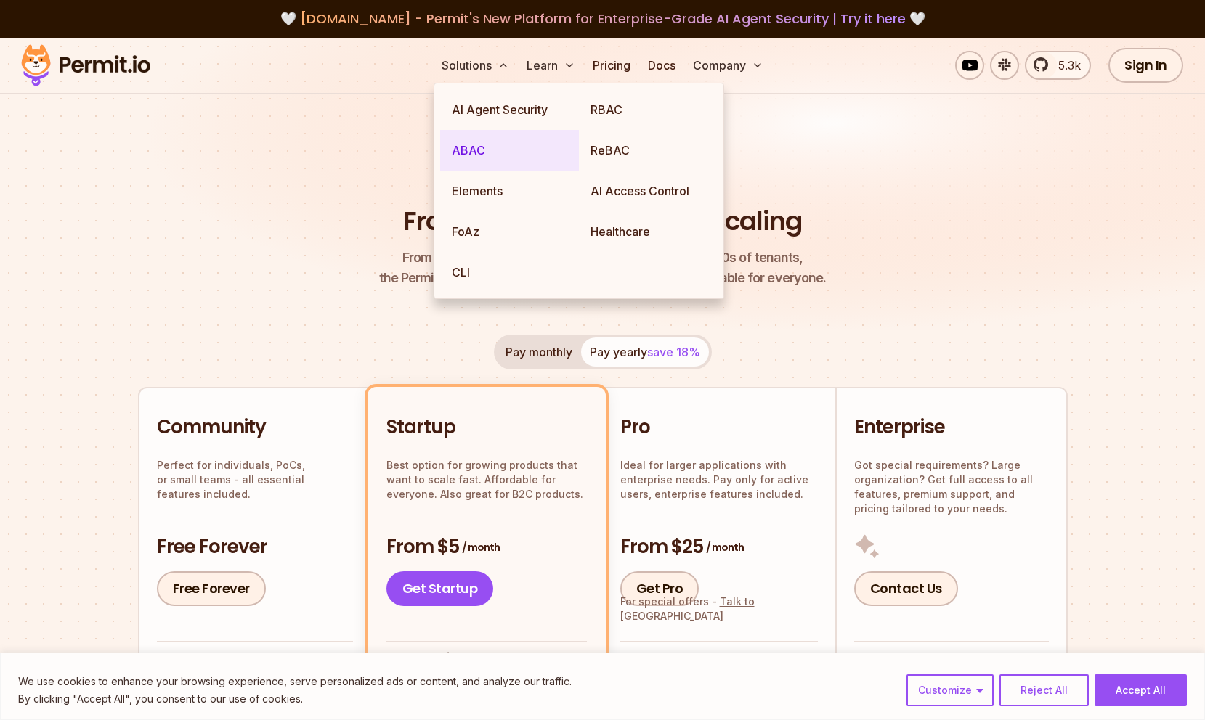
click at [494, 153] on link "ABAC" at bounding box center [509, 150] width 139 height 41
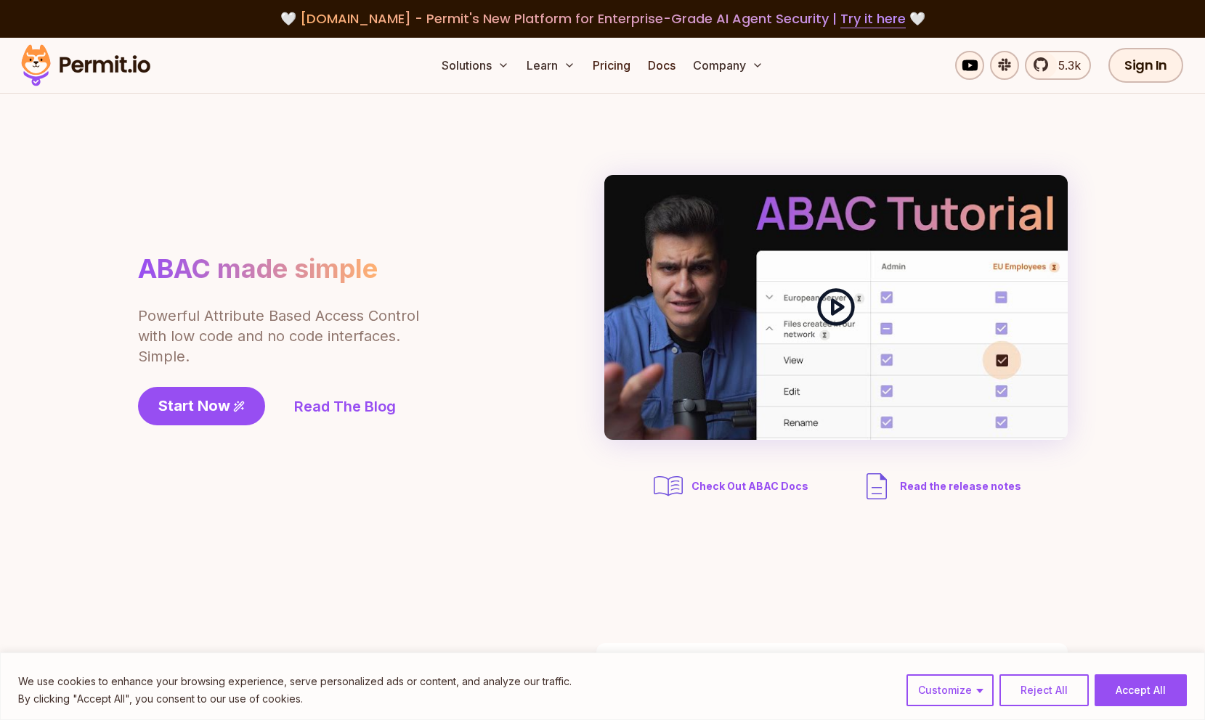
click at [904, 291] on div at bounding box center [835, 307] width 463 height 265
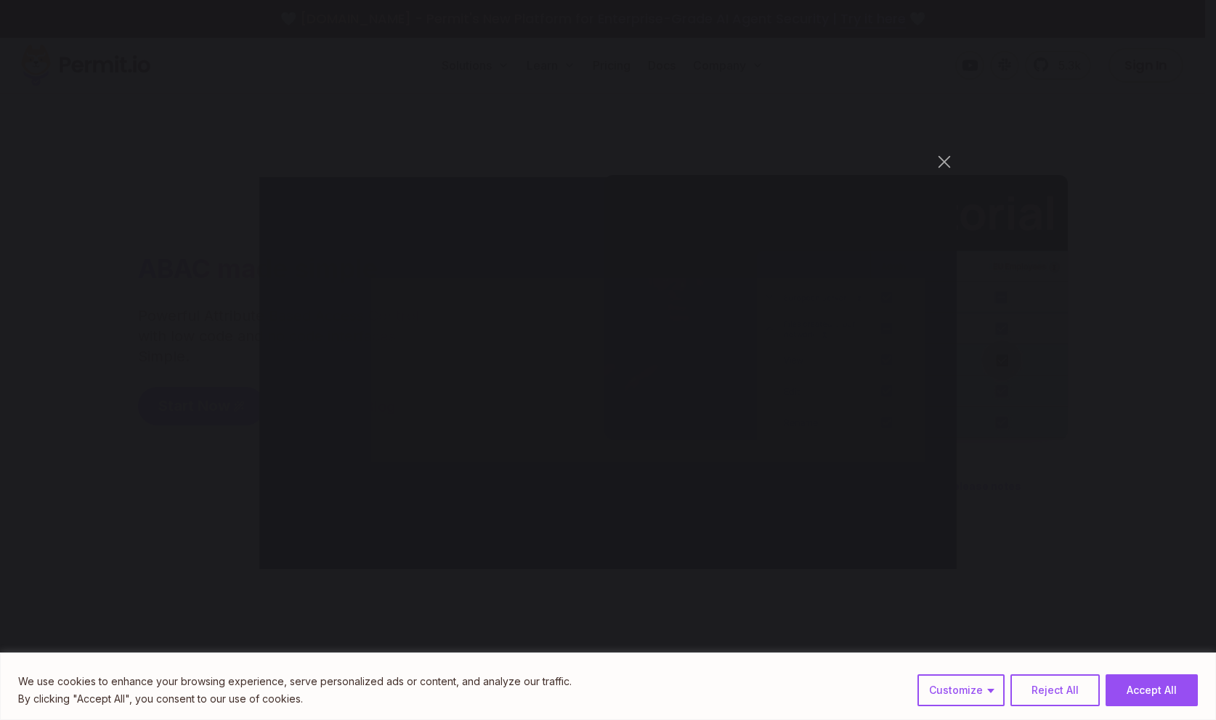
click at [954, 79] on div "You can close this modal content with the ESC key" at bounding box center [608, 360] width 1216 height 720
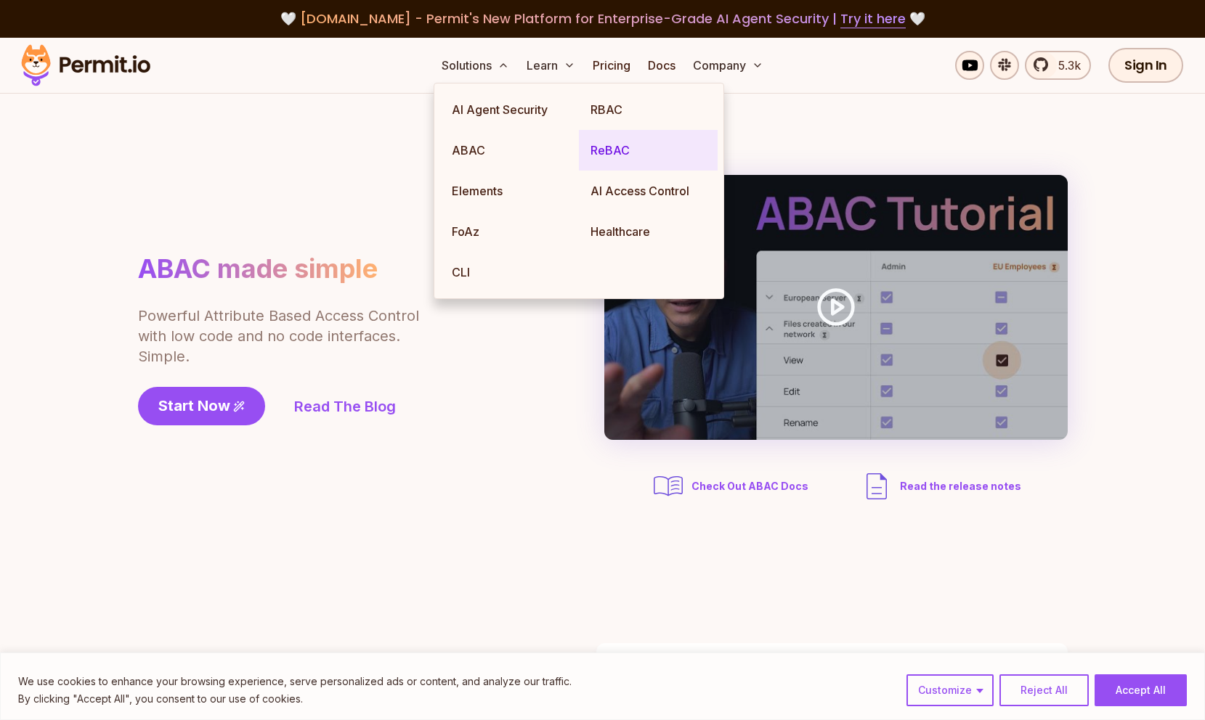
click at [586, 145] on link "ReBAC" at bounding box center [648, 150] width 139 height 41
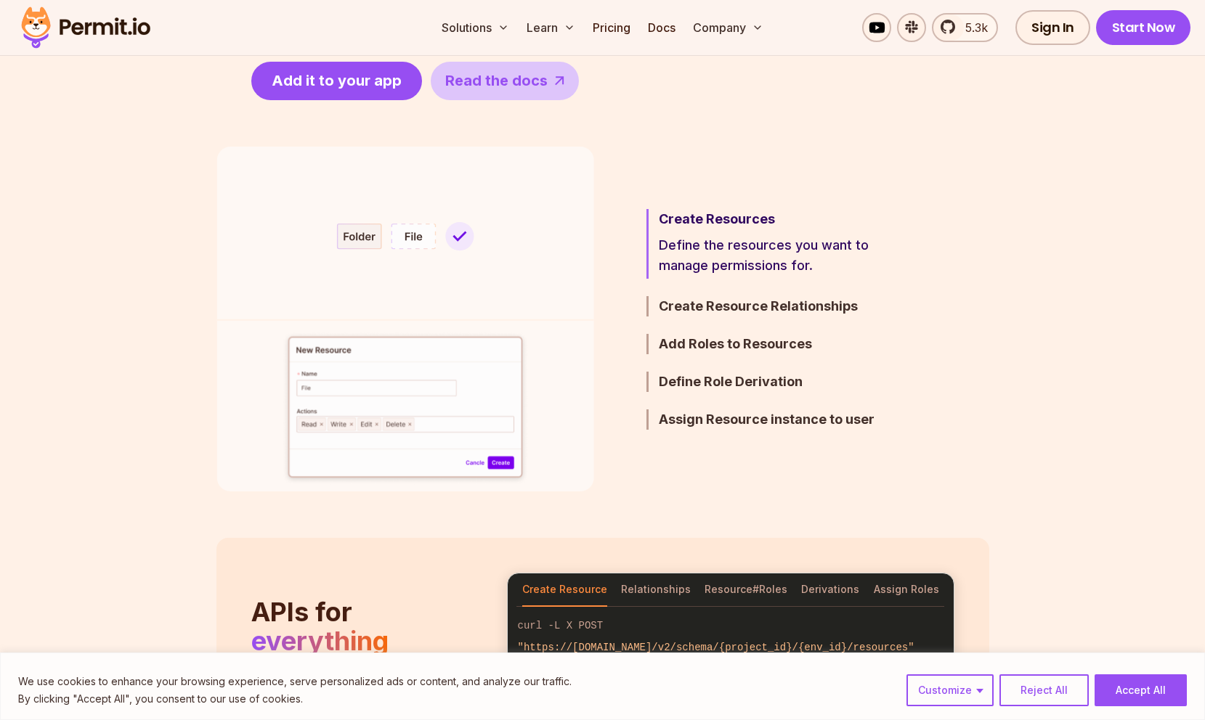
scroll to position [803, 0]
click at [750, 308] on h3 "Create Resource Relationships" at bounding box center [785, 307] width 253 height 20
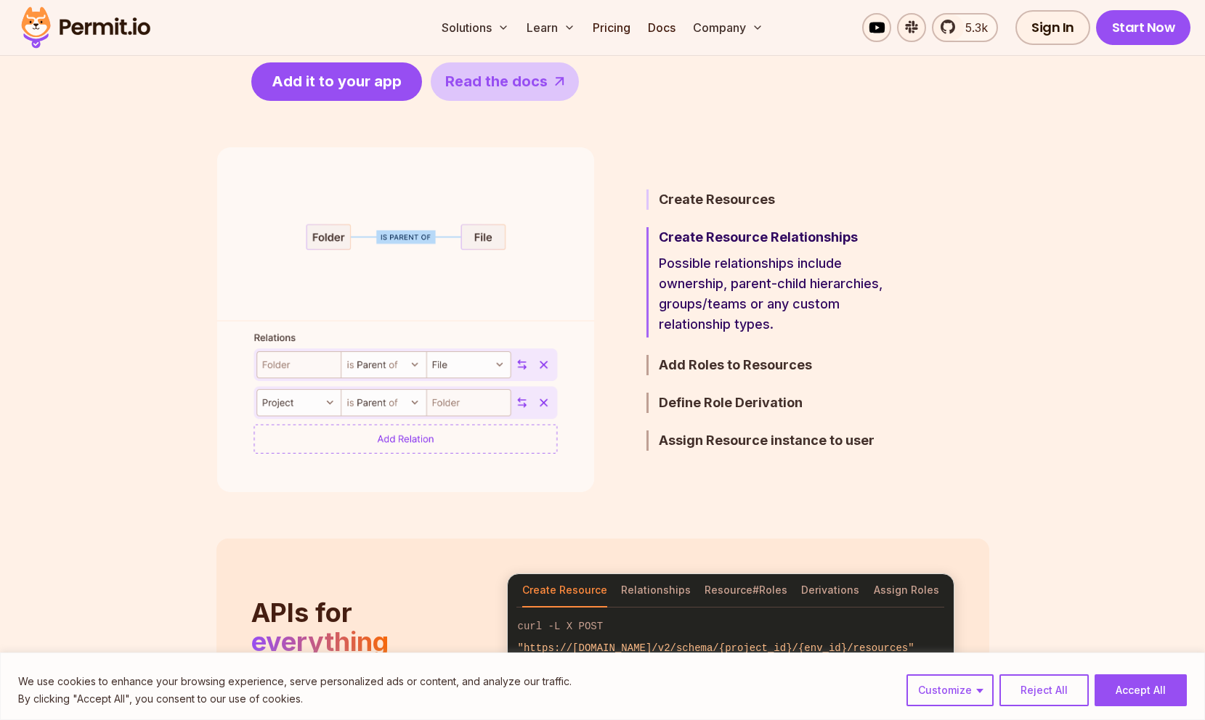
click at [723, 203] on h3 "Create Resources" at bounding box center [785, 200] width 253 height 20
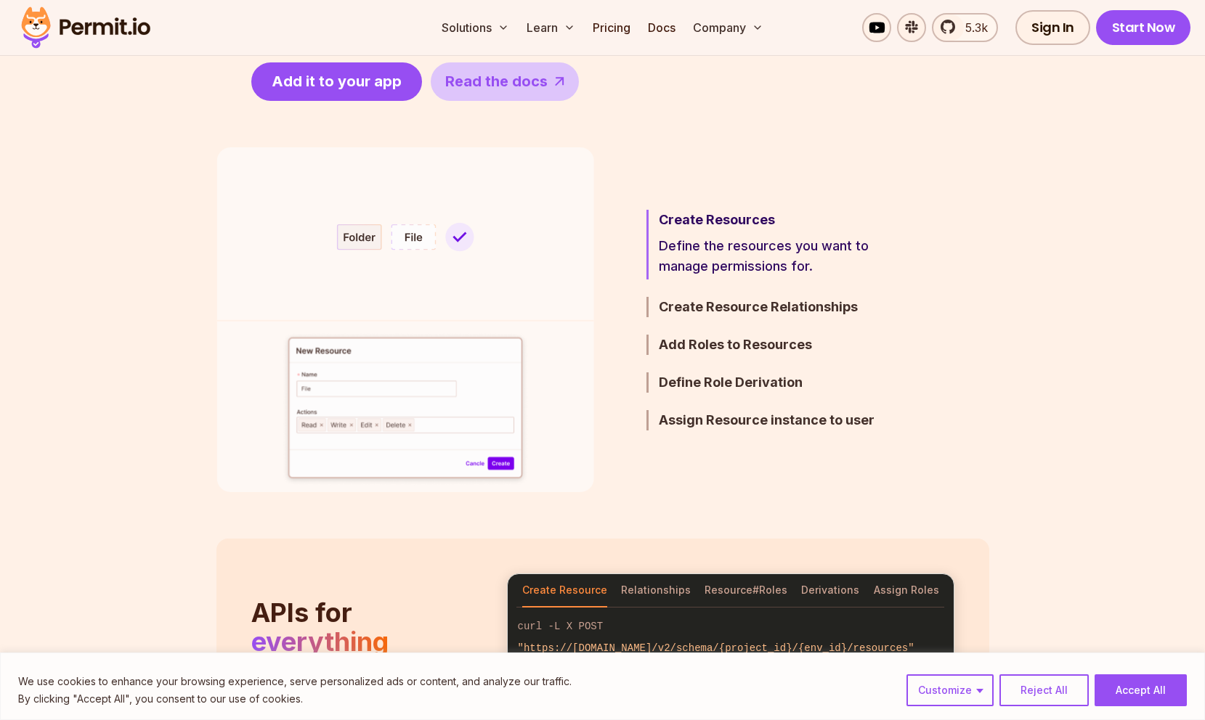
click at [419, 241] on img at bounding box center [405, 319] width 378 height 345
click at [367, 241] on img at bounding box center [405, 319] width 378 height 345
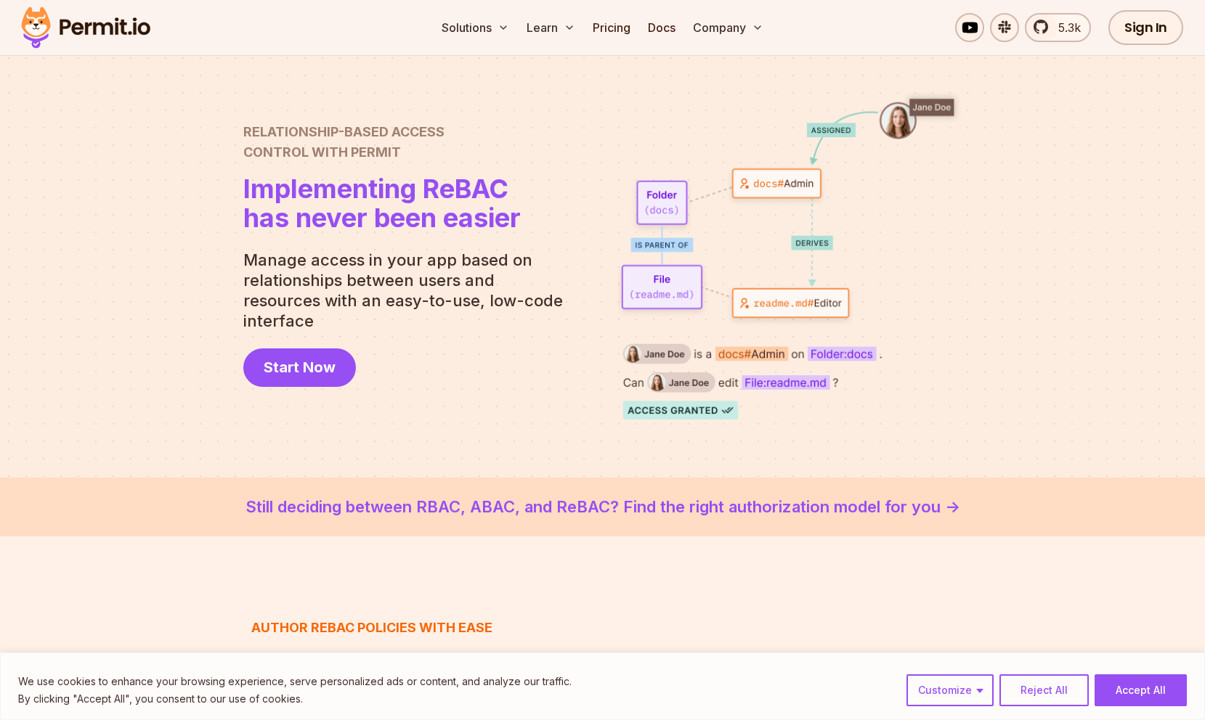
scroll to position [0, 0]
